Goal: Information Seeking & Learning: Learn about a topic

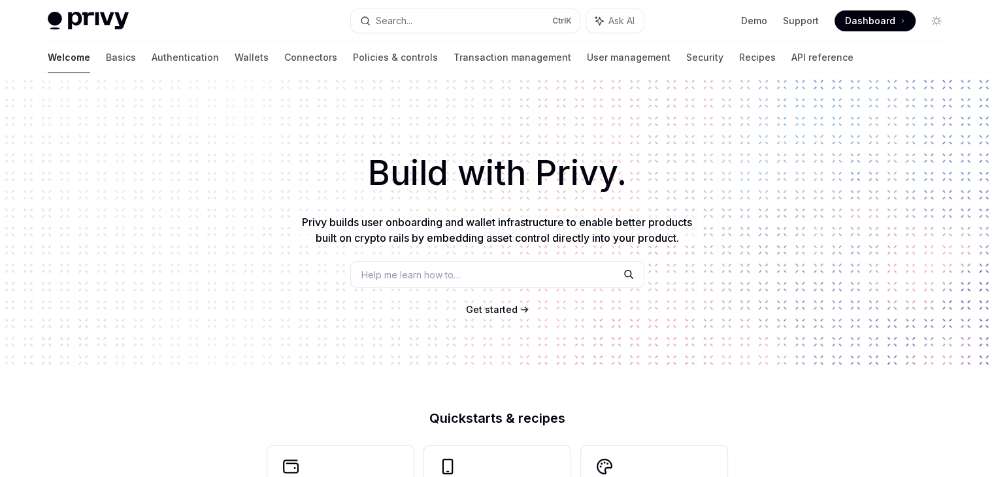
click at [487, 311] on span "Get started" at bounding box center [492, 309] width 52 height 11
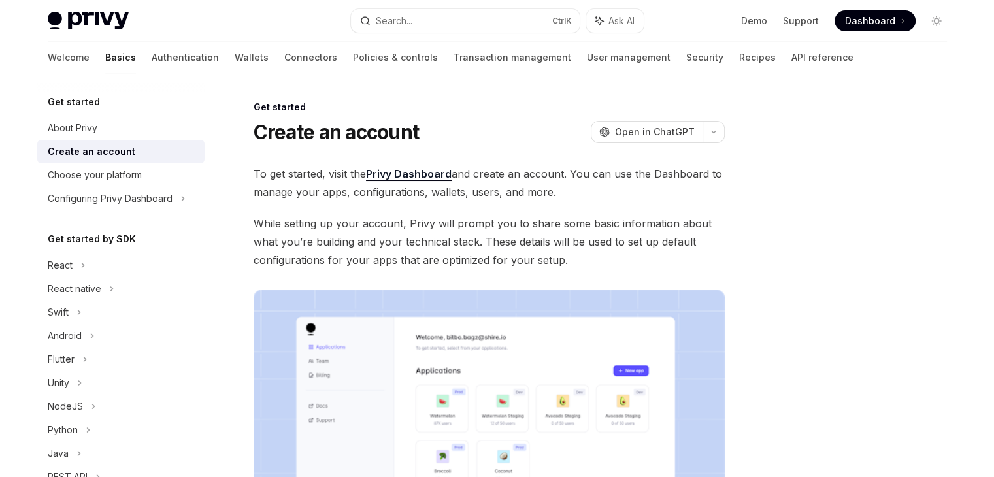
click at [91, 58] on div "Welcome Basics Authentication Wallets Connectors Policies & controls Transactio…" at bounding box center [451, 57] width 806 height 31
click at [152, 64] on link "Authentication" at bounding box center [185, 57] width 67 height 31
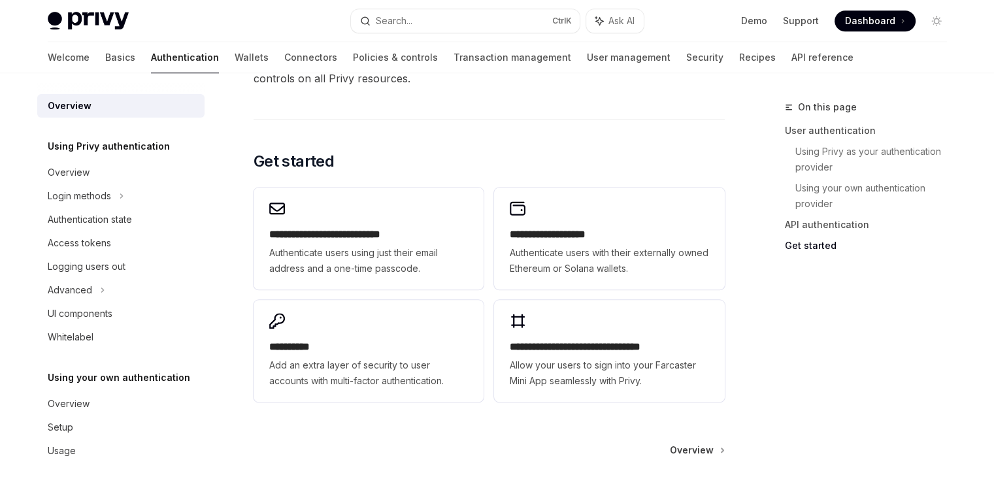
scroll to position [1163, 0]
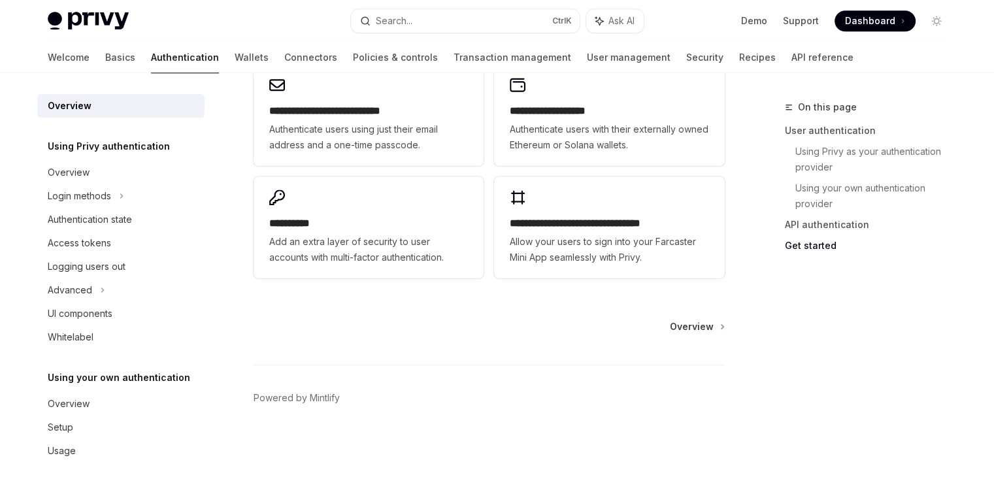
click at [85, 14] on img at bounding box center [88, 21] width 81 height 18
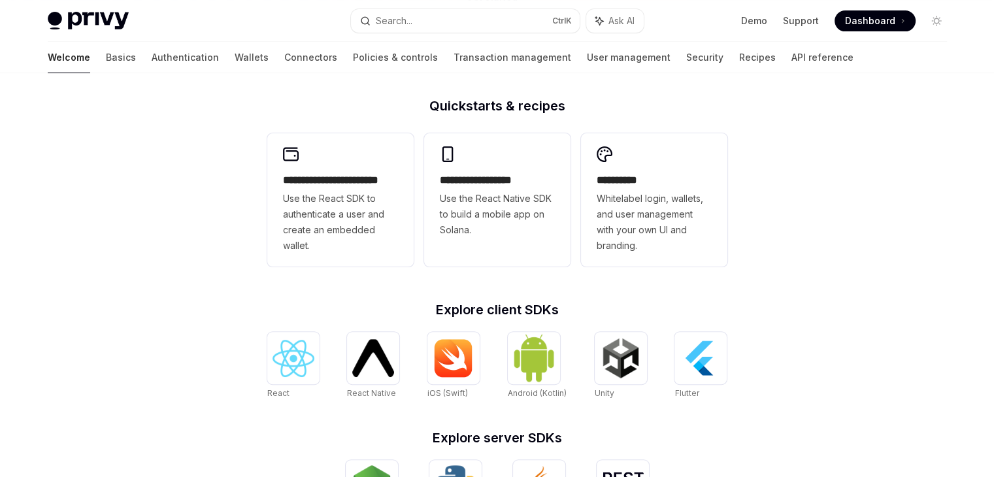
scroll to position [345, 0]
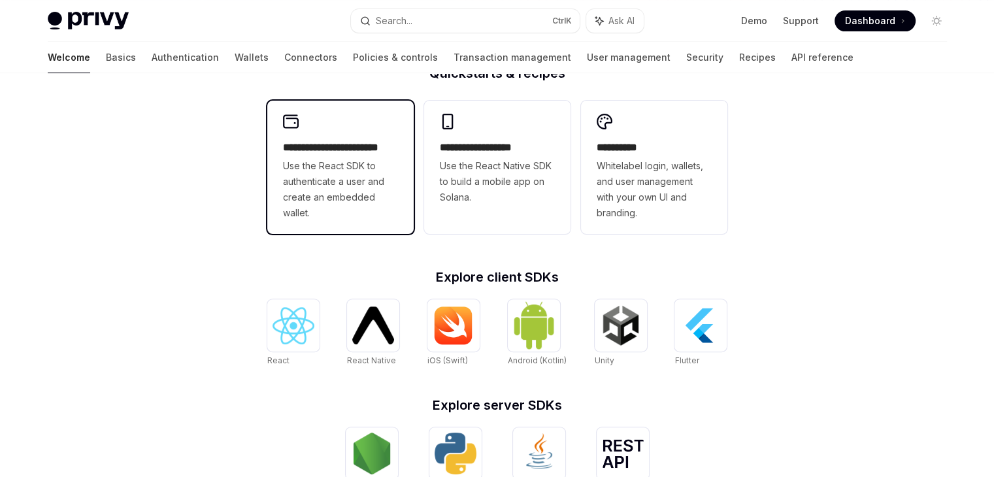
click at [388, 169] on span "Use the React SDK to authenticate a user and create an embedded wallet." at bounding box center [340, 189] width 115 height 63
type textarea "*"
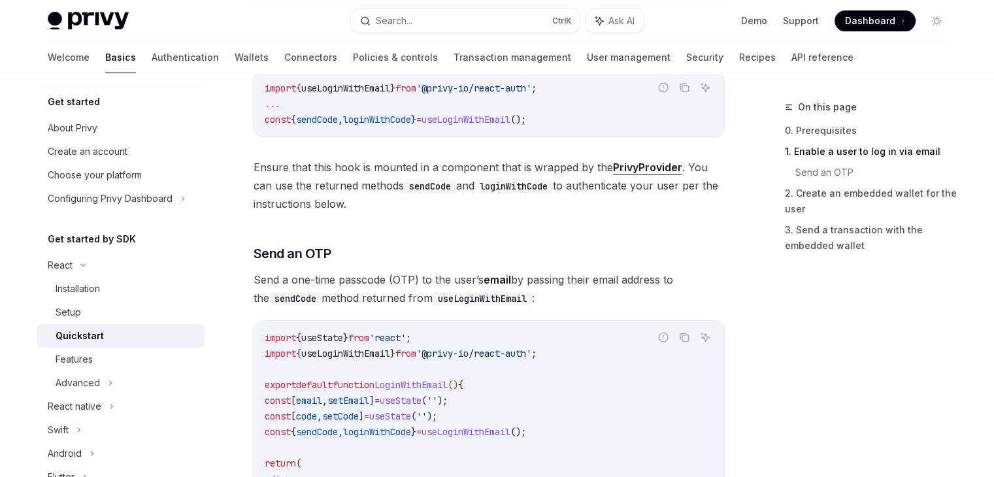
scroll to position [387, 0]
